Goal: Task Accomplishment & Management: Manage account settings

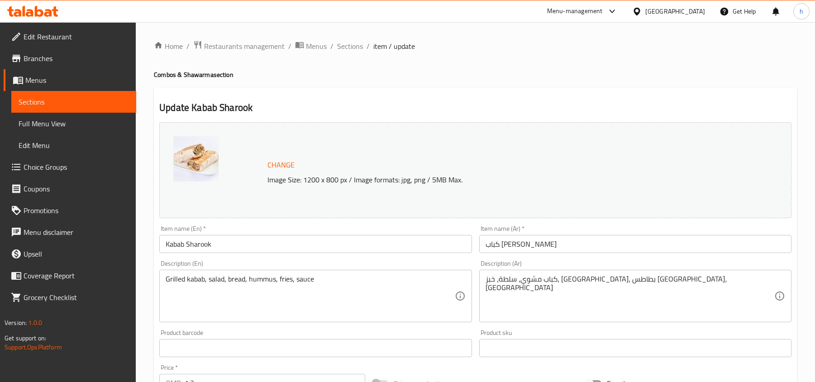
scroll to position [120, 0]
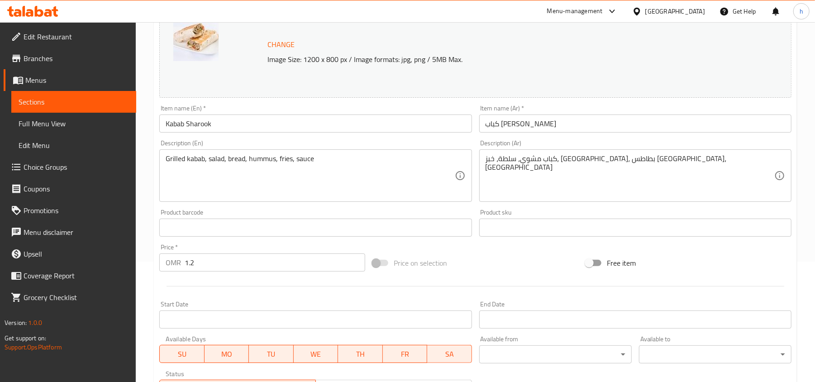
click at [579, 157] on textarea "كباب مشوي، سلطة، خبز، [GEOGRAPHIC_DATA]، بطاطس [GEOGRAPHIC_DATA]، [GEOGRAPHIC_D…" at bounding box center [629, 175] width 289 height 43
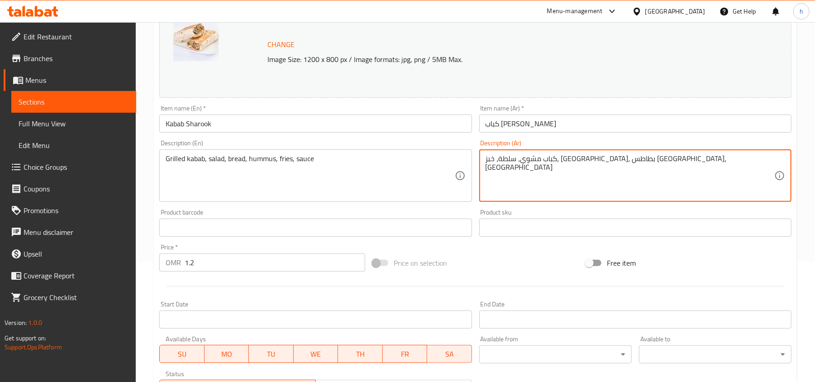
click at [579, 157] on textarea "كباب مشوي، سلطة، خبز، [GEOGRAPHIC_DATA]، بطاطس [GEOGRAPHIC_DATA]، [GEOGRAPHIC_D…" at bounding box center [629, 175] width 289 height 43
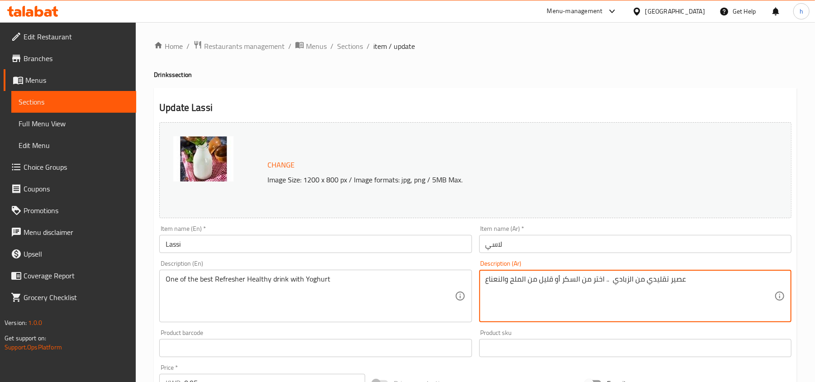
click at [550, 282] on textarea "عصير تقليدي من الزبادي .. اختر من السكر أو قليل من الملح والنعناع" at bounding box center [629, 296] width 289 height 43
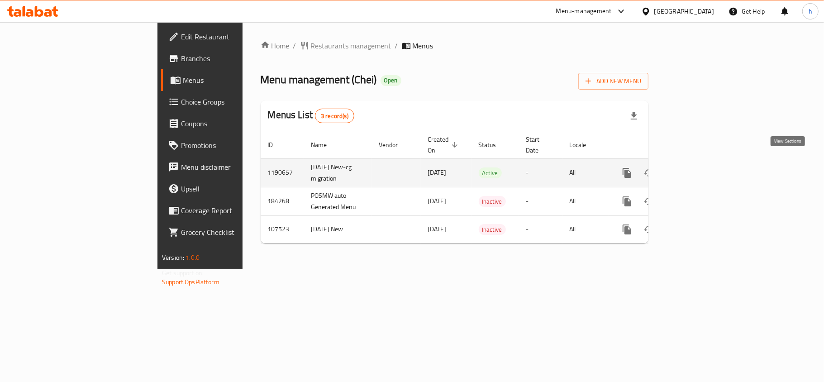
click at [697, 167] on icon "enhanced table" at bounding box center [692, 172] width 11 height 11
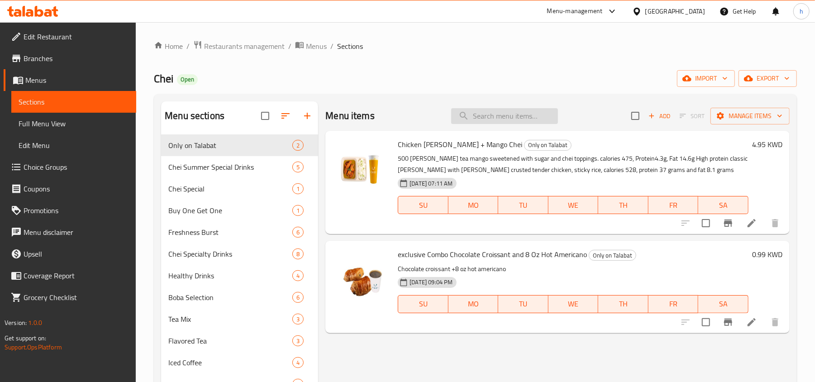
click at [521, 114] on input "search" at bounding box center [504, 116] width 107 height 16
paste input "alloumi And Grilled Veggies"
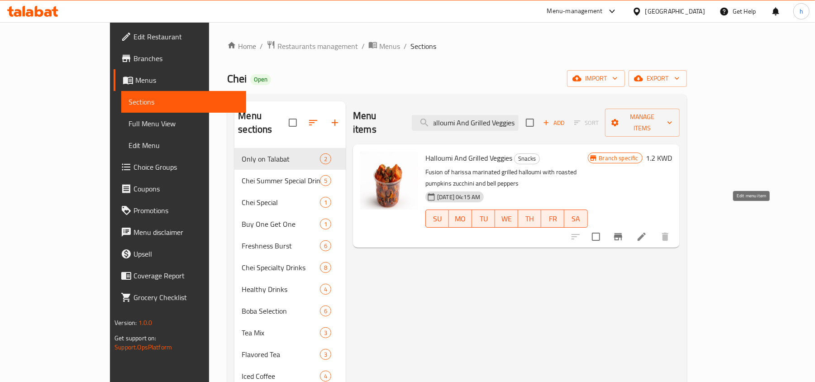
type input "alloumi And Grilled Veggies"
click at [647, 231] on icon at bounding box center [641, 236] width 11 height 11
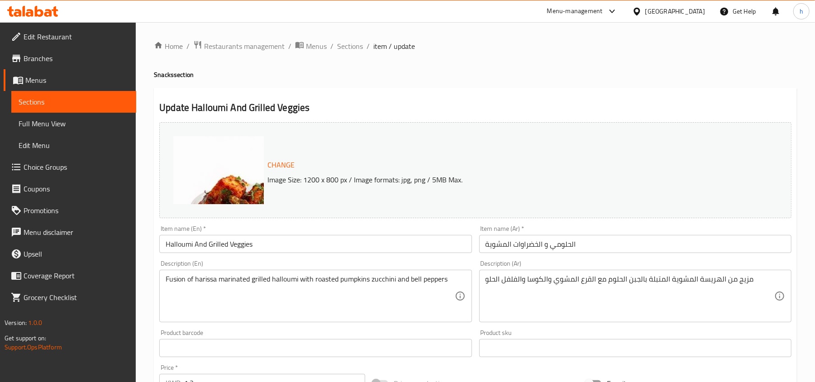
click at [553, 247] on input "الحلومي و الخضراوات المشوية" at bounding box center [635, 244] width 312 height 18
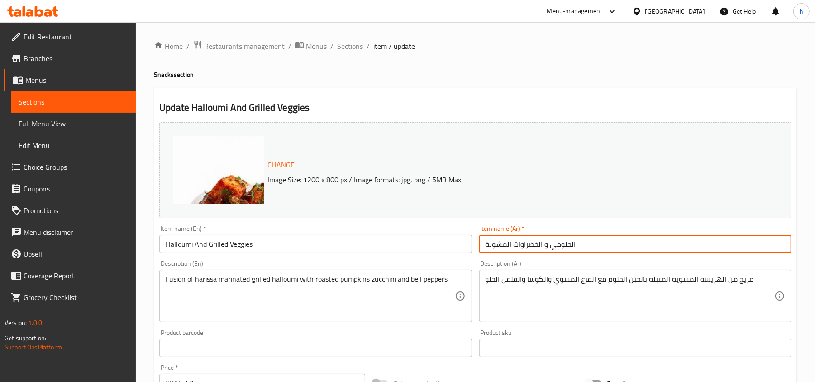
click at [553, 247] on input "الحلومي و الخضراوات المشوية" at bounding box center [635, 244] width 312 height 18
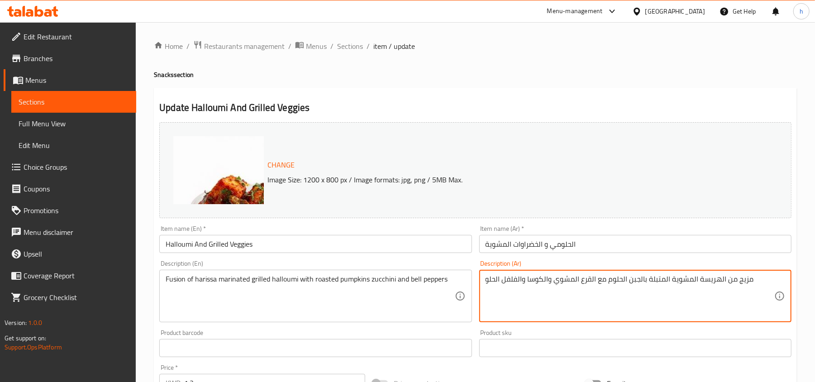
click at [612, 295] on textarea "مزيج من الهريسة المشوية المتبلة بالجبن الحلوم مع القرع المشوي والكوسا والفلفل ا…" at bounding box center [629, 296] width 289 height 43
click at [577, 291] on textarea "مزيج من الهريسة المشوية المتبلة بالجبن الحلوم مع القرع المشوي والكوسا والفلفل ا…" at bounding box center [629, 296] width 289 height 43
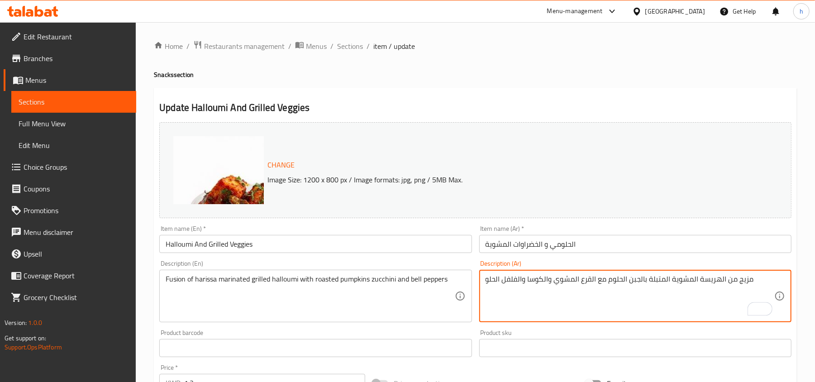
click at [577, 291] on textarea "مزيج من الهريسة المشوية المتبلة بالجبن الحلوم مع القرع المشوي والكوسا والفلفل ا…" at bounding box center [629, 296] width 289 height 43
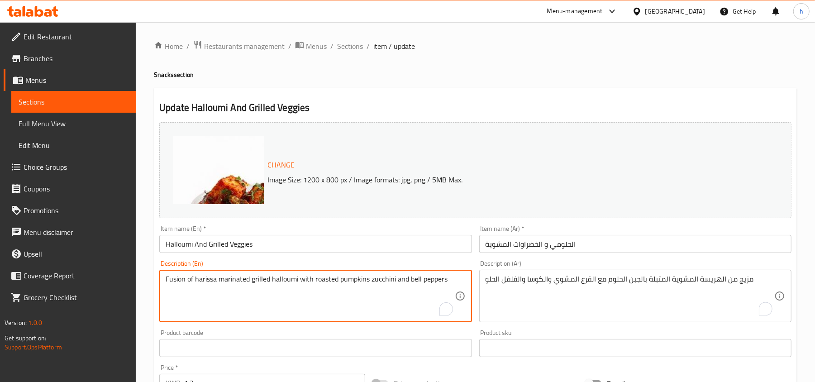
click at [342, 291] on textarea "Fusion of harissa marinated grilled halloumi with roasted pumpkins zucchini and…" at bounding box center [310, 296] width 289 height 43
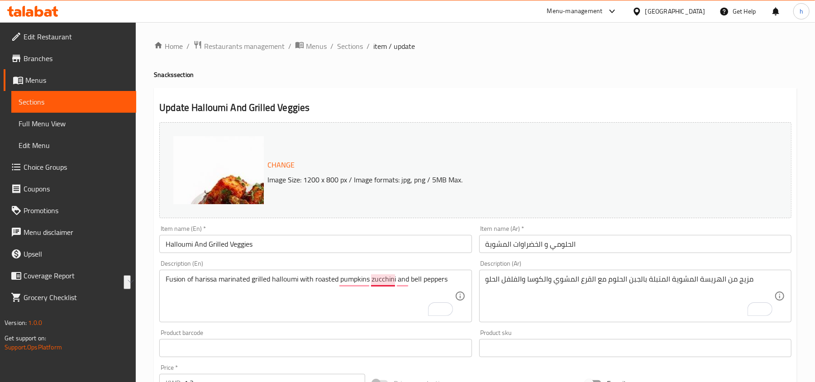
click at [374, 283] on textarea "Fusion of harissa marinated grilled halloumi with roasted pumpkins zucchini and…" at bounding box center [310, 296] width 289 height 43
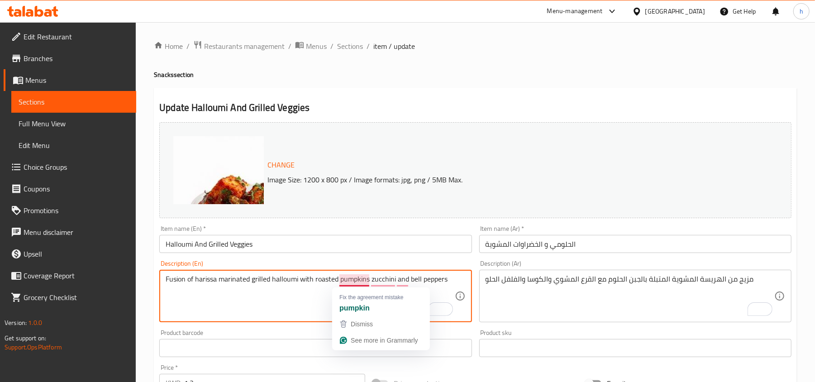
click at [355, 278] on textarea "Fusion of harissa marinated grilled halloumi with roasted pumpkins zucchini and…" at bounding box center [310, 296] width 289 height 43
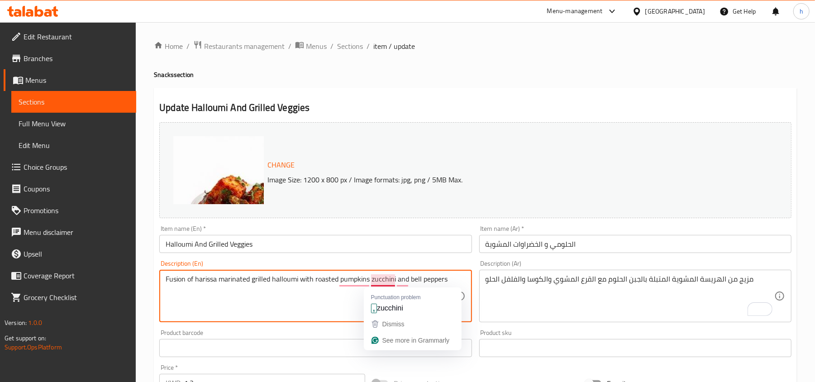
click at [384, 280] on textarea "Fusion of harissa marinated grilled halloumi with roasted pumpkins zucchini and…" at bounding box center [310, 296] width 289 height 43
